Goal: Task Accomplishment & Management: Use online tool/utility

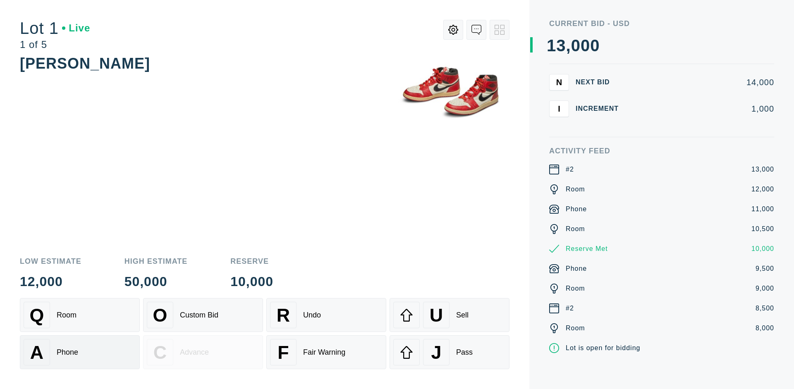
click at [80, 352] on div "A Phone" at bounding box center [80, 352] width 112 height 26
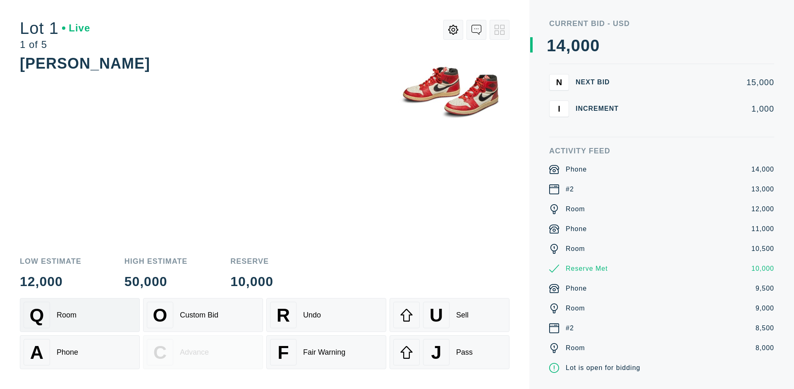
click at [80, 315] on div "Q Room" at bounding box center [80, 315] width 112 height 26
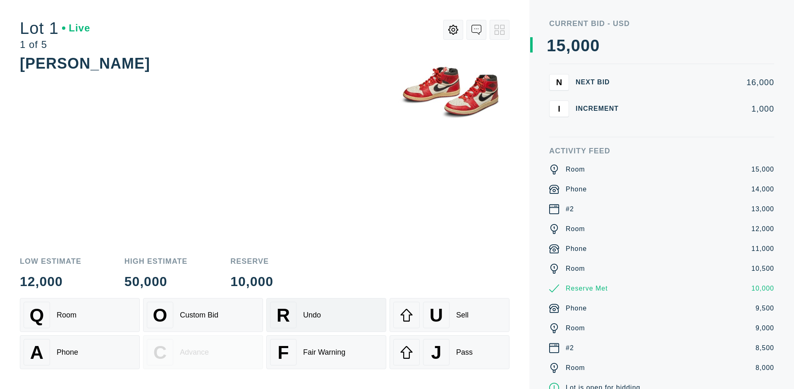
click at [326, 315] on div "R Undo" at bounding box center [326, 315] width 112 height 26
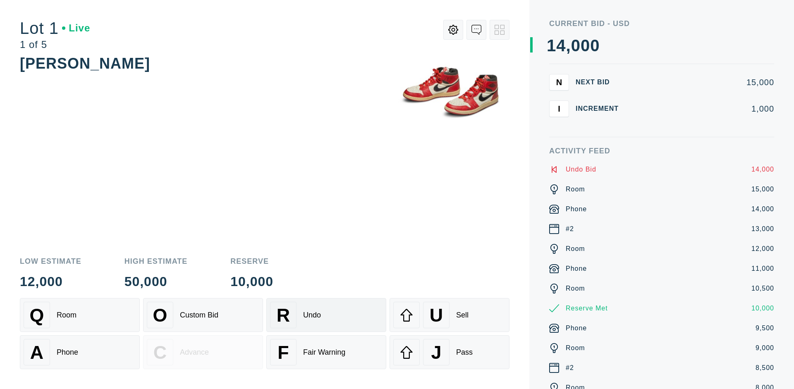
click at [80, 315] on div "Q Room" at bounding box center [80, 315] width 112 height 26
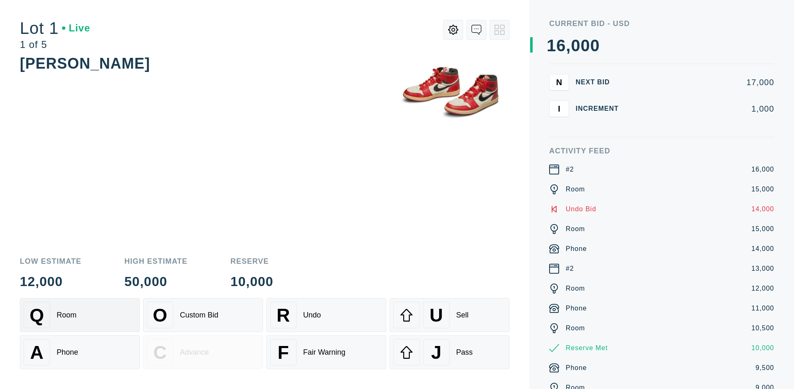
click at [80, 352] on div "A Phone" at bounding box center [80, 352] width 112 height 26
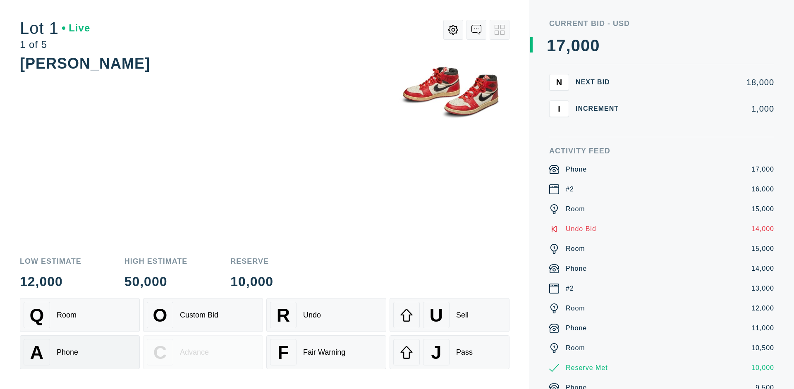
click at [80, 315] on div "Q Room" at bounding box center [80, 315] width 112 height 26
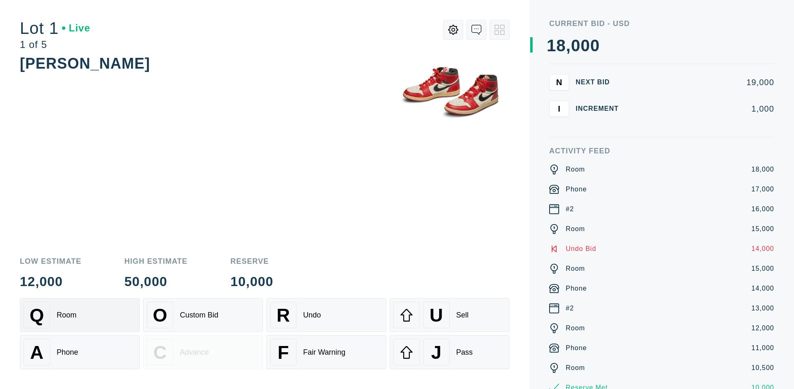
click at [326, 315] on div "R Undo" at bounding box center [326, 315] width 112 height 26
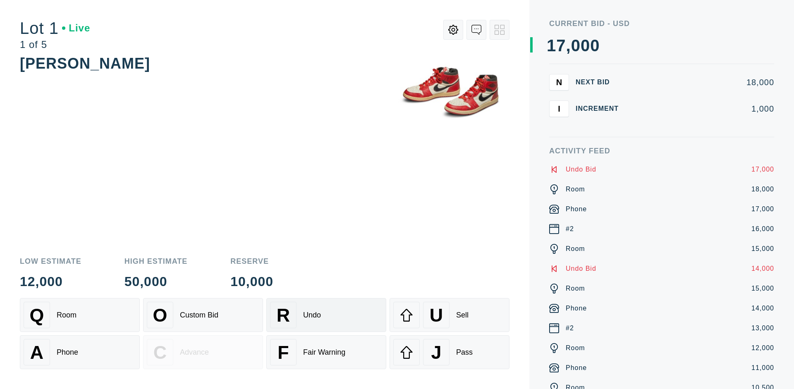
click at [450, 315] on div "U Sell" at bounding box center [449, 315] width 112 height 26
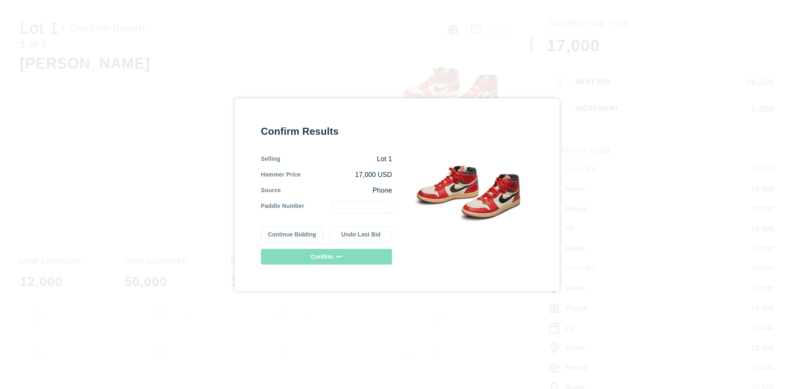
click at [292, 234] on button "Continue Bidding" at bounding box center [292, 235] width 62 height 16
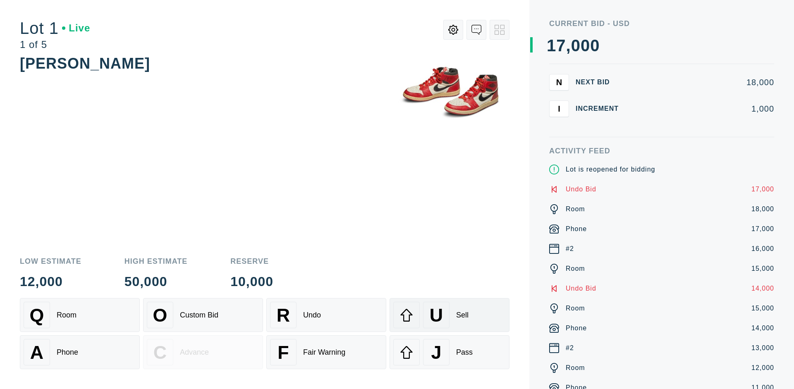
click at [450, 315] on div "U Sell" at bounding box center [449, 315] width 112 height 26
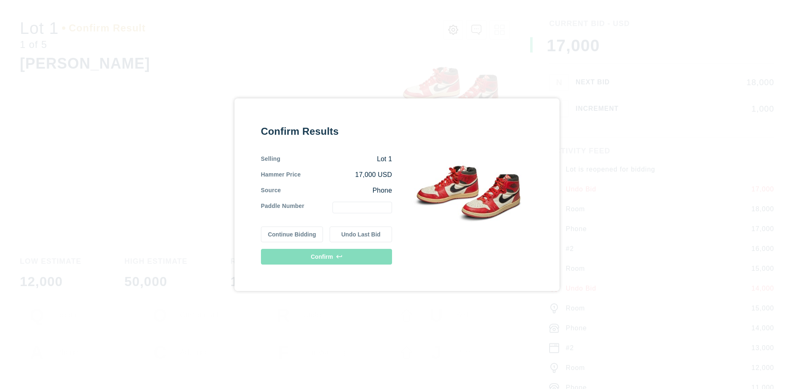
click at [361, 234] on button "Undo Last Bid" at bounding box center [361, 235] width 62 height 16
click at [292, 233] on button "Continue Bidding" at bounding box center [292, 233] width 62 height 16
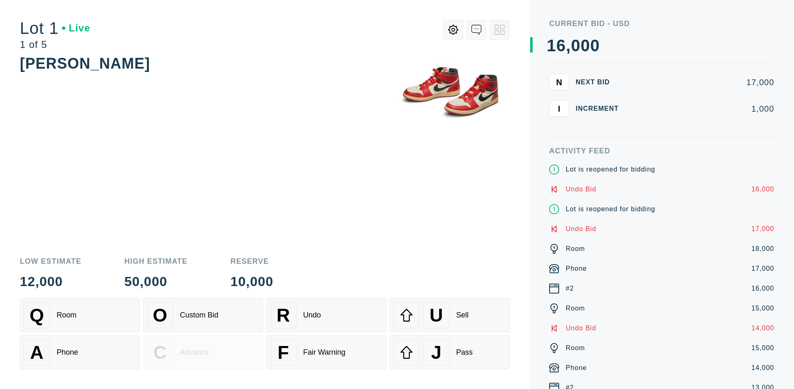
click at [450, 352] on div "J Pass" at bounding box center [449, 352] width 112 height 26
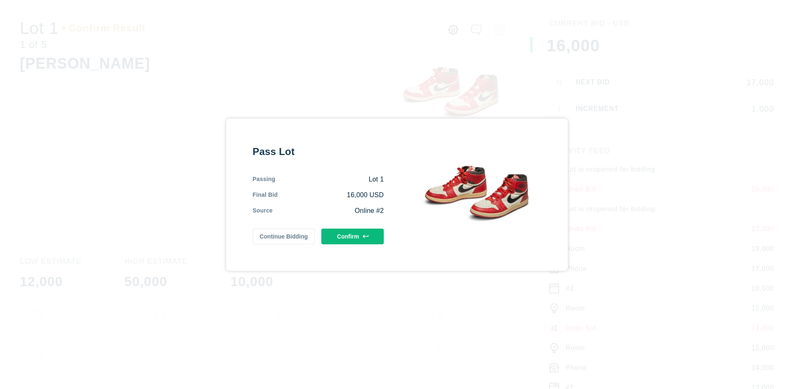
click at [353, 236] on button "Confirm" at bounding box center [352, 237] width 62 height 16
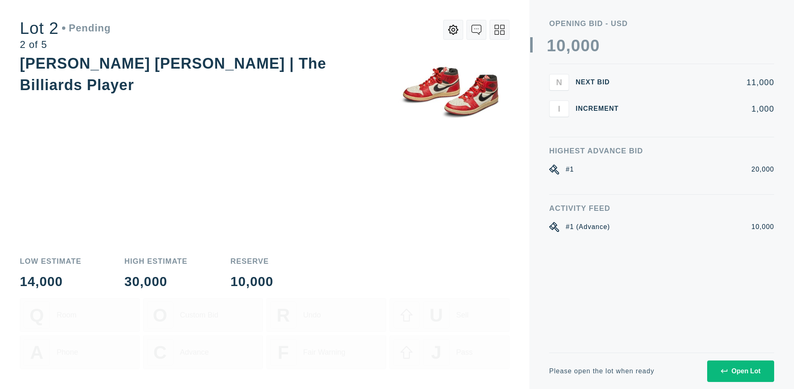
click at [740, 371] on div "Open Lot" at bounding box center [741, 371] width 40 height 7
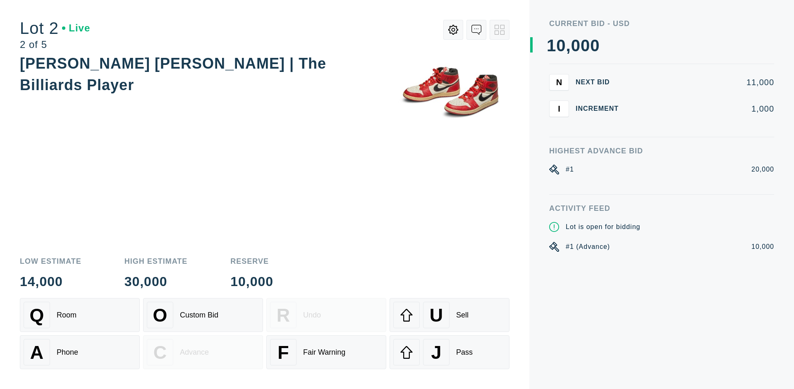
click at [80, 315] on div "Q Room" at bounding box center [80, 315] width 112 height 26
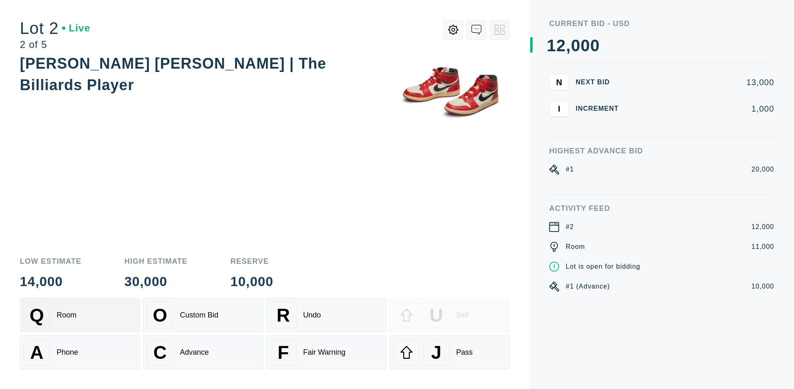
click at [203, 352] on div "Advance" at bounding box center [194, 352] width 29 height 9
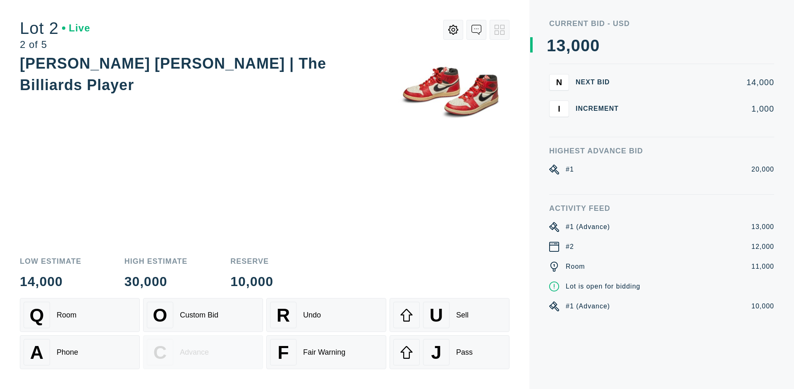
click at [450, 315] on div "U Sell" at bounding box center [449, 315] width 112 height 26
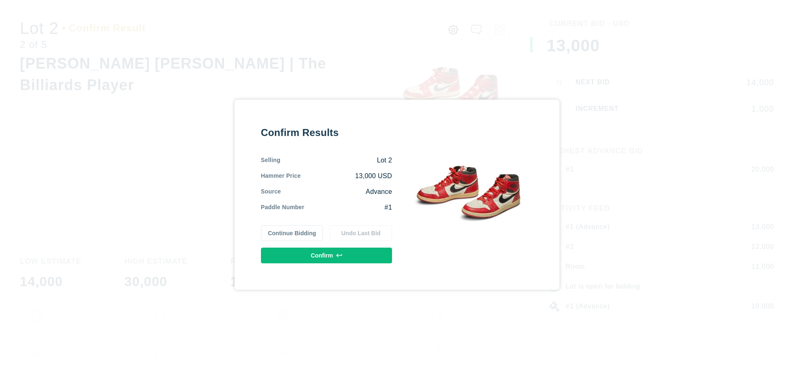
click at [327, 255] on button "Confirm" at bounding box center [326, 256] width 131 height 16
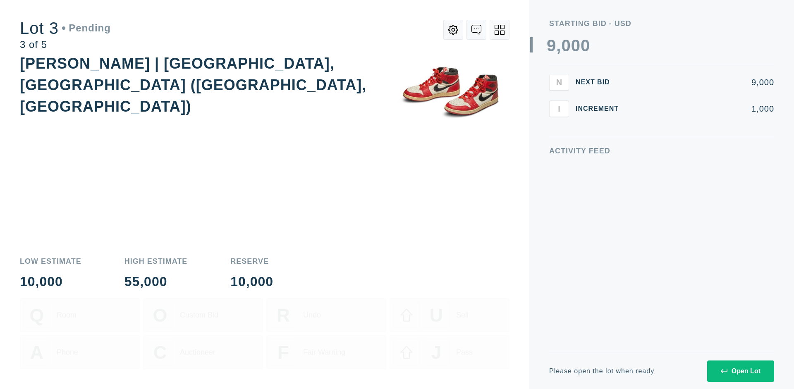
click at [740, 371] on div "Open Lot" at bounding box center [741, 371] width 40 height 7
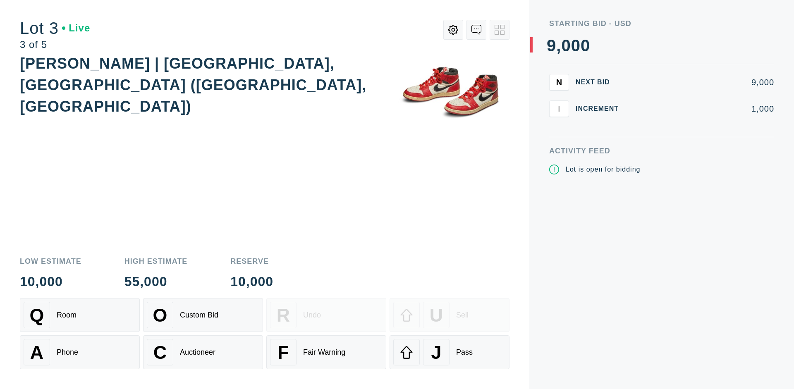
click at [450, 352] on div "J Pass" at bounding box center [449, 352] width 112 height 26
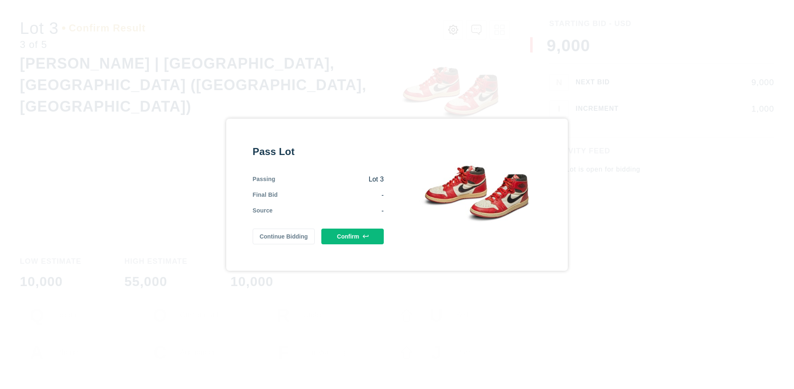
click at [353, 236] on button "Confirm" at bounding box center [352, 237] width 62 height 16
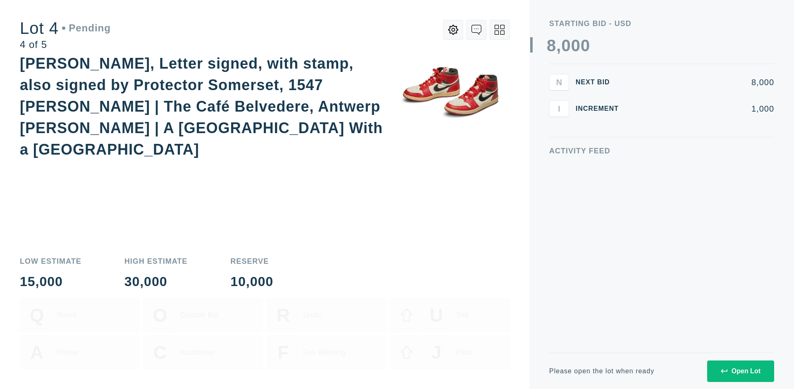
click at [740, 371] on div "Open Lot" at bounding box center [741, 371] width 40 height 7
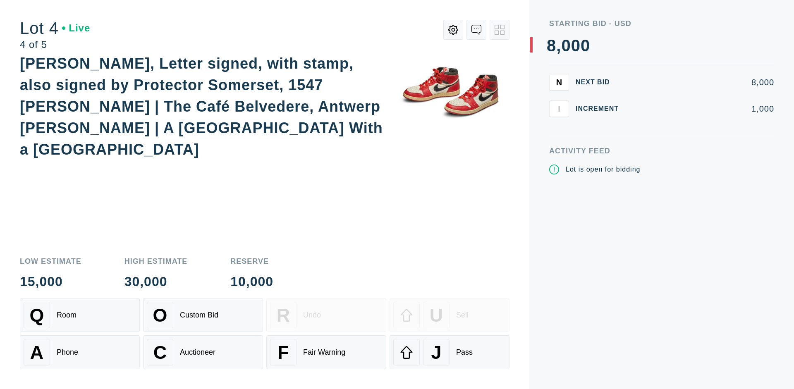
click at [80, 315] on div "Q Room" at bounding box center [80, 315] width 112 height 26
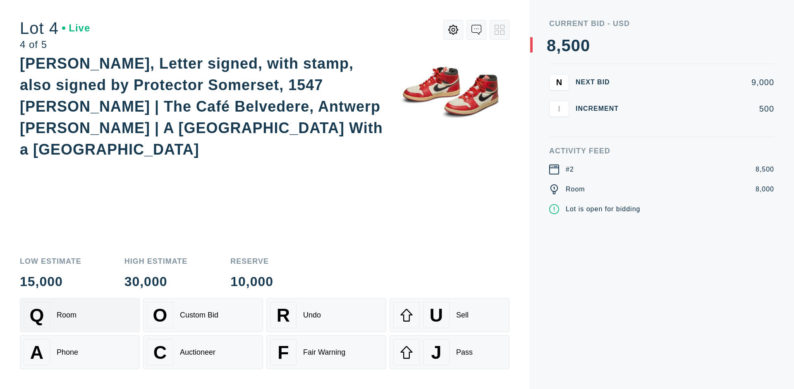
click at [203, 352] on div "Auctioneer" at bounding box center [198, 352] width 36 height 9
click at [450, 352] on div "J Pass" at bounding box center [449, 352] width 112 height 26
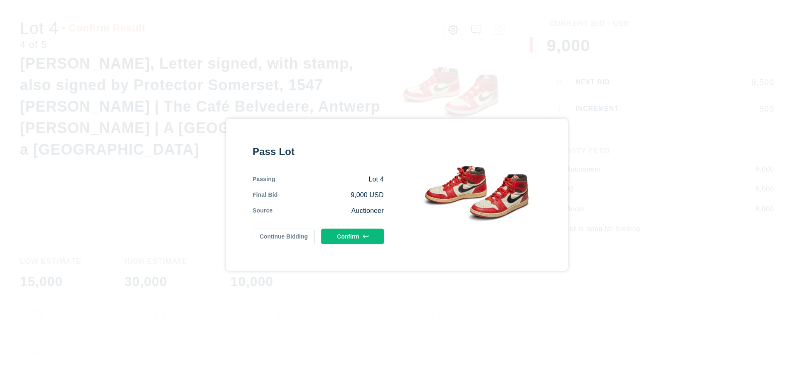
click at [353, 236] on button "Confirm" at bounding box center [352, 237] width 62 height 16
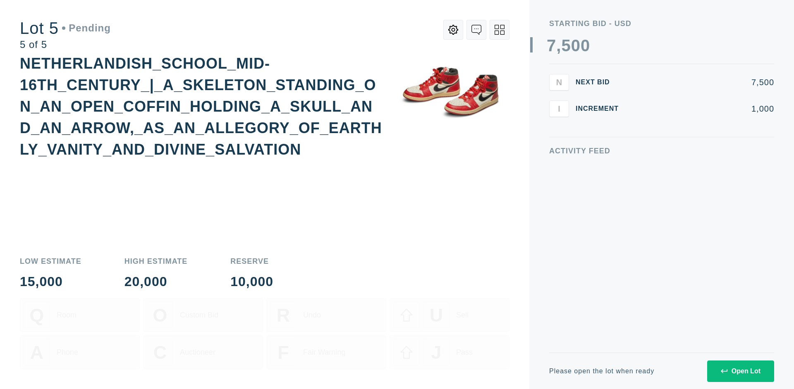
click at [740, 371] on div "Open Lot" at bounding box center [741, 371] width 40 height 7
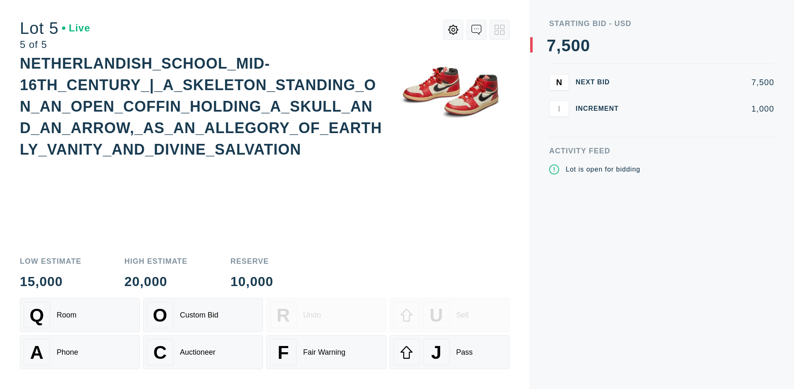
click at [80, 315] on div "Q Room" at bounding box center [80, 315] width 112 height 26
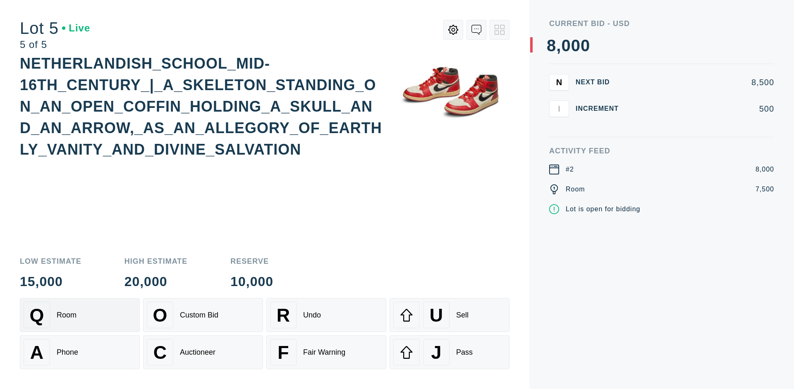
click at [80, 315] on div "Q Room" at bounding box center [80, 315] width 112 height 26
click at [450, 315] on div "U Sell" at bounding box center [449, 315] width 112 height 26
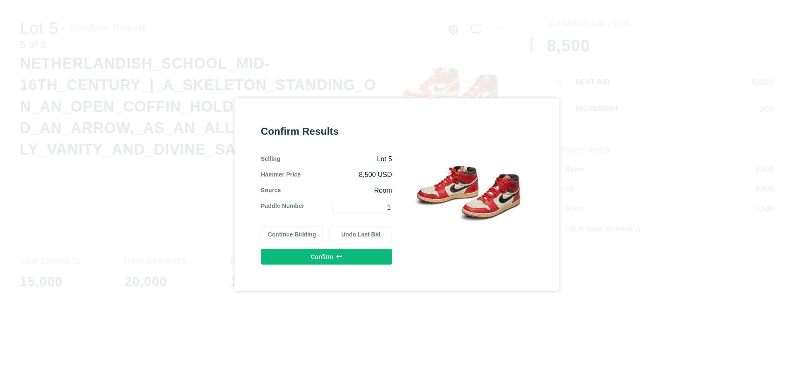
type input "1"
click at [327, 256] on button "Confirm" at bounding box center [326, 257] width 131 height 16
